Goal: Transaction & Acquisition: Purchase product/service

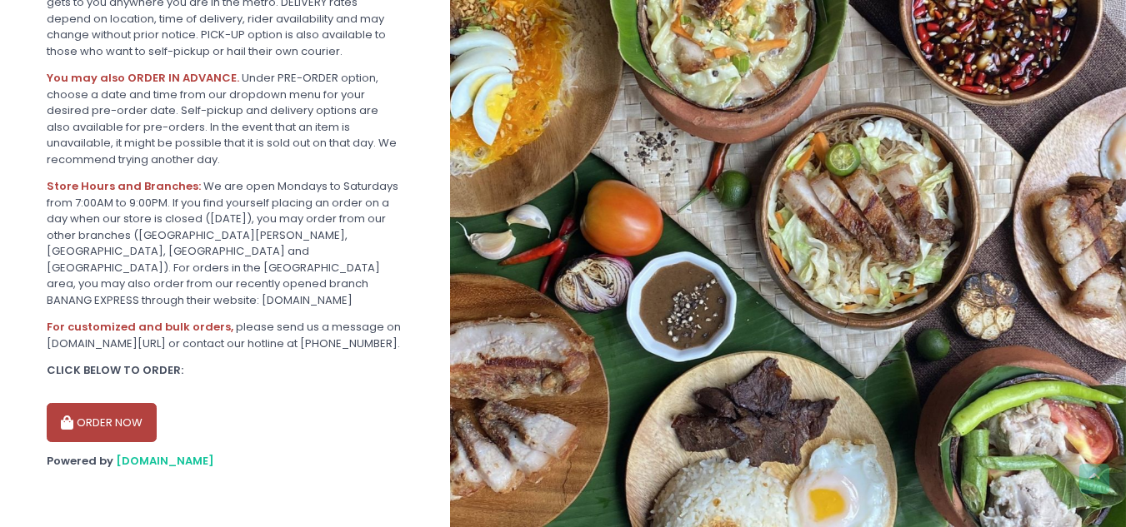
scroll to position [522, 0]
click at [102, 421] on button "ORDER NOW" at bounding box center [102, 423] width 110 height 40
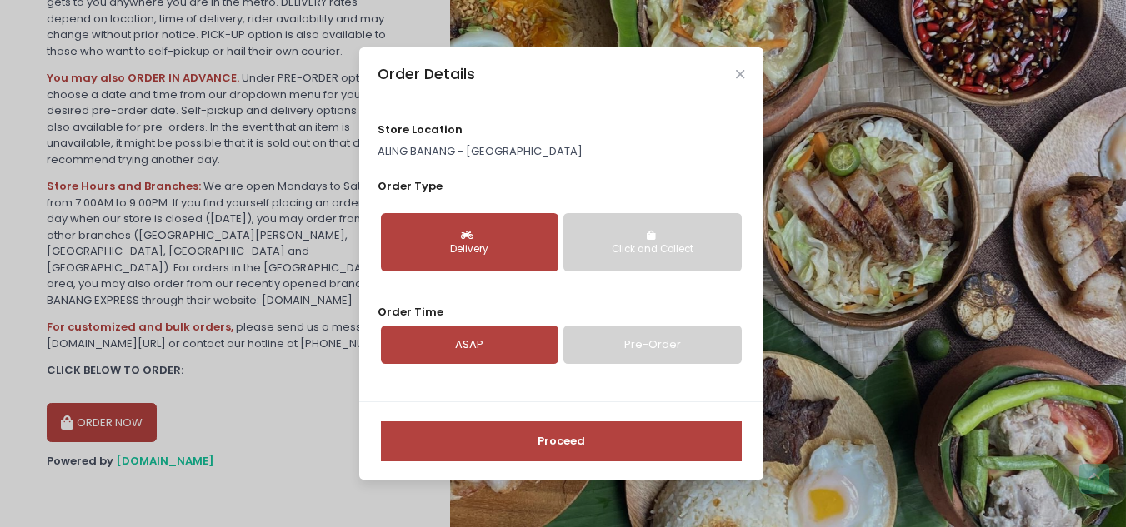
click at [494, 253] on div "Delivery" at bounding box center [469, 249] width 154 height 15
click at [499, 337] on link "ASAP" at bounding box center [469, 345] width 177 height 38
click at [517, 444] on button "Proceed" at bounding box center [561, 442] width 361 height 40
